Goal: Task Accomplishment & Management: Use online tool/utility

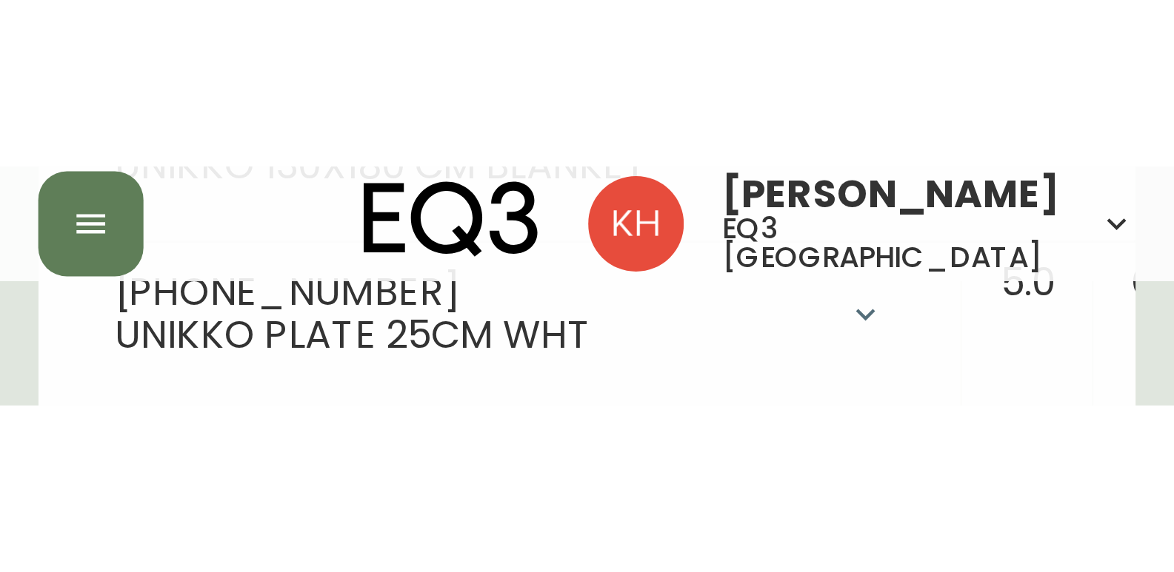
scroll to position [701, 0]
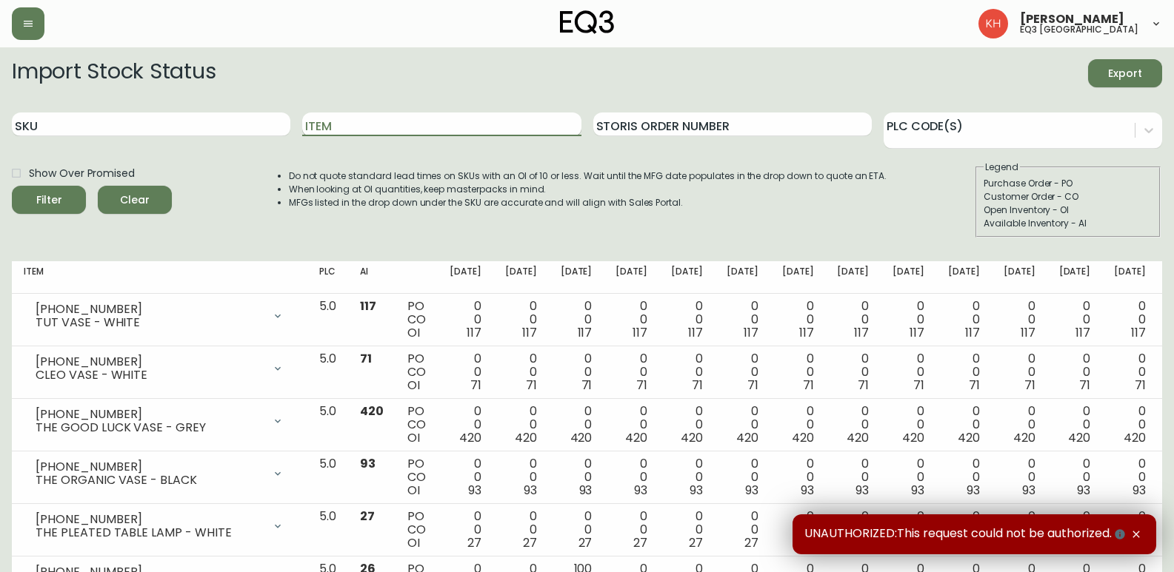
click at [399, 127] on input "Item" at bounding box center [441, 125] width 278 height 24
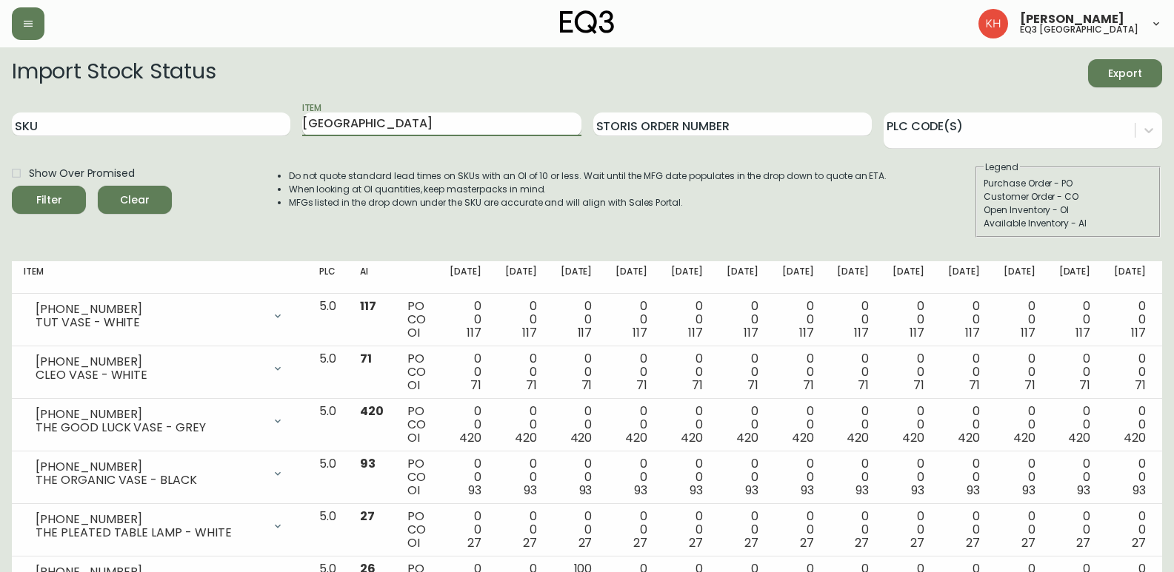
type input "[GEOGRAPHIC_DATA]"
click at [12, 186] on button "Filter" at bounding box center [49, 200] width 74 height 28
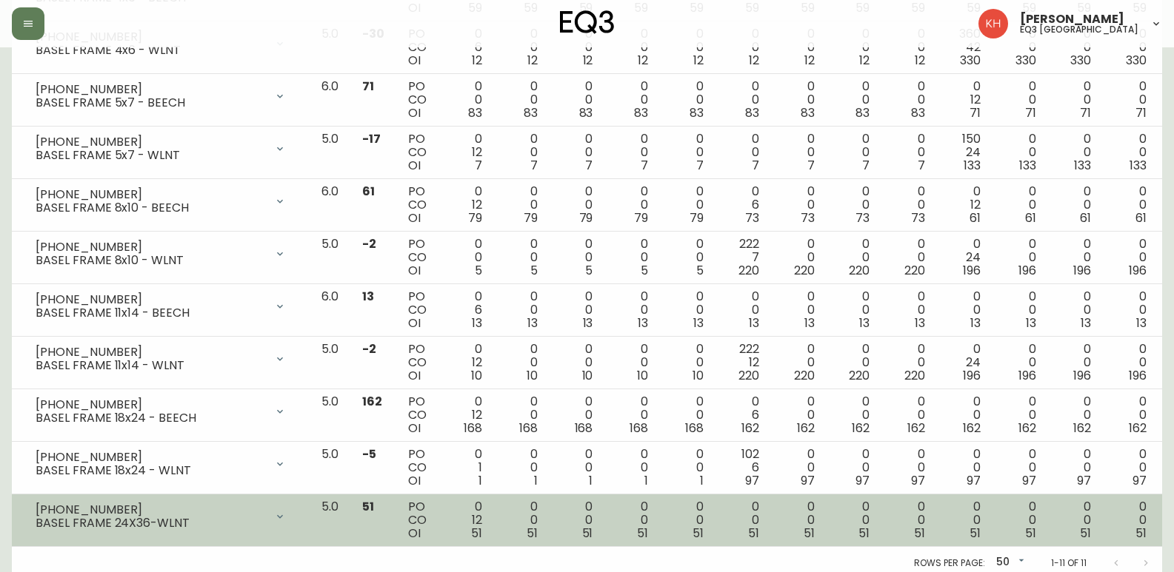
scroll to position [333, 0]
